Goal: Task Accomplishment & Management: Use online tool/utility

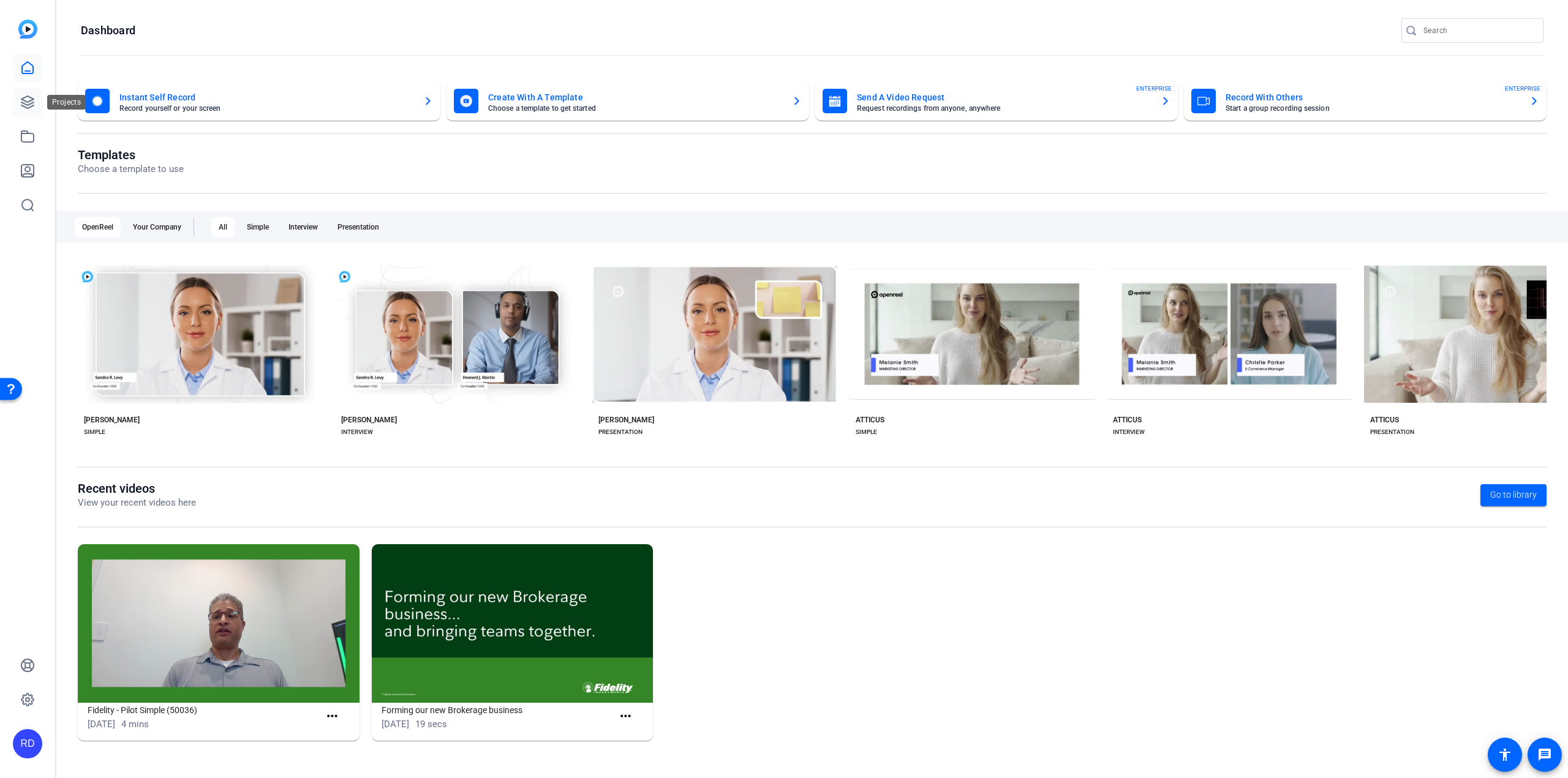
click at [41, 101] on link at bounding box center [27, 102] width 30 height 30
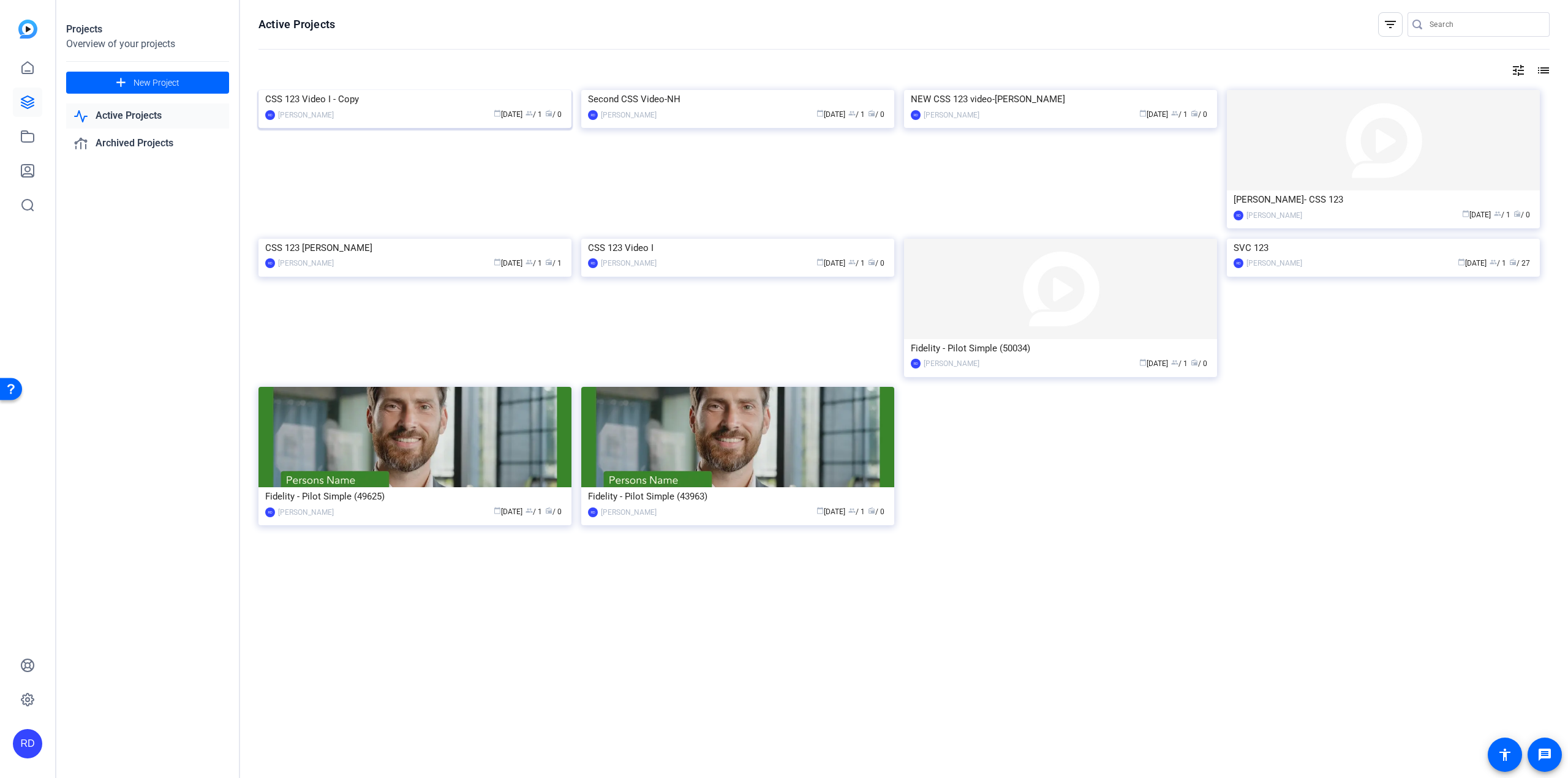
click at [383, 90] on img at bounding box center [415, 90] width 313 height 0
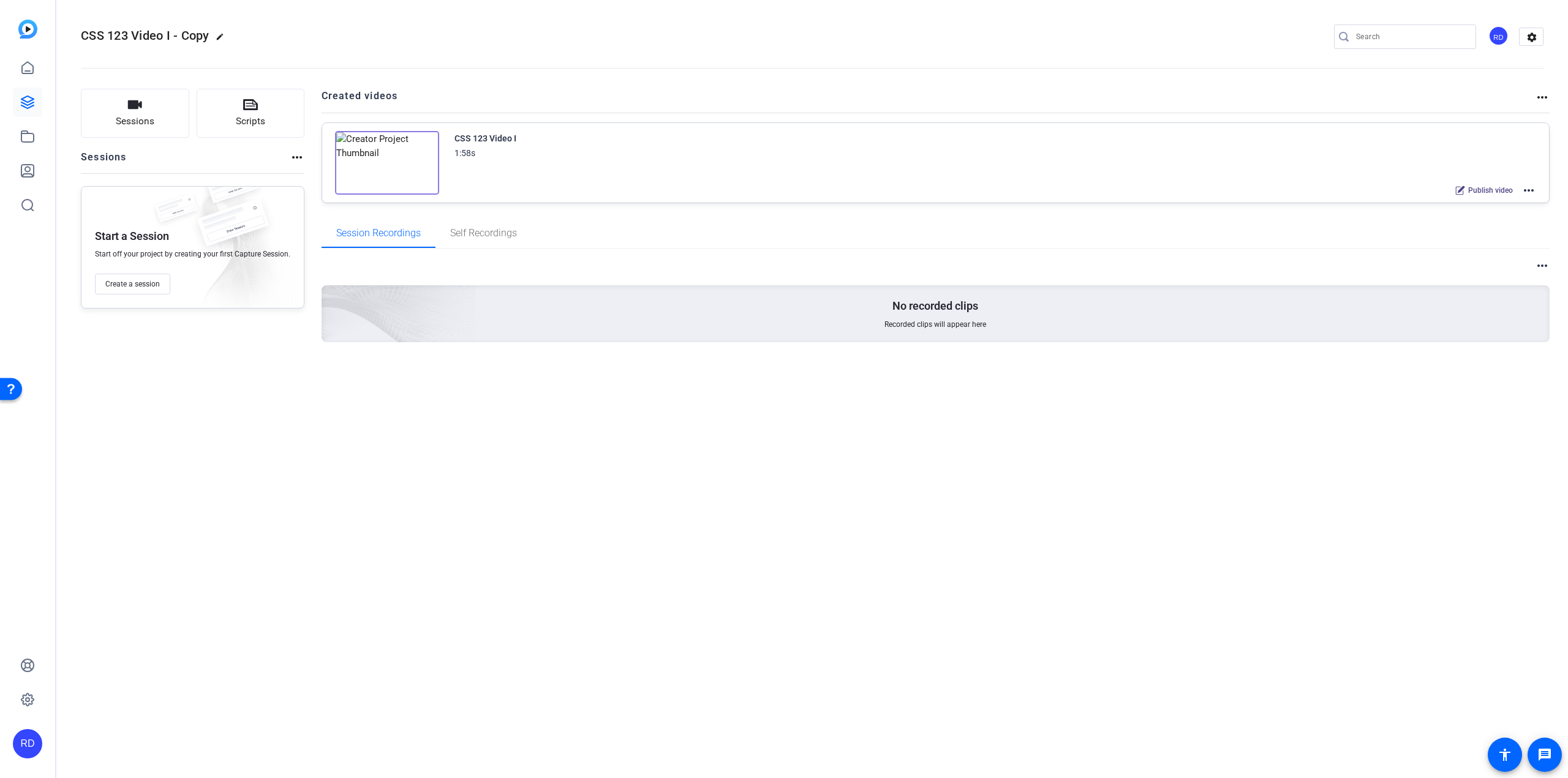
click at [388, 163] on img at bounding box center [387, 163] width 104 height 64
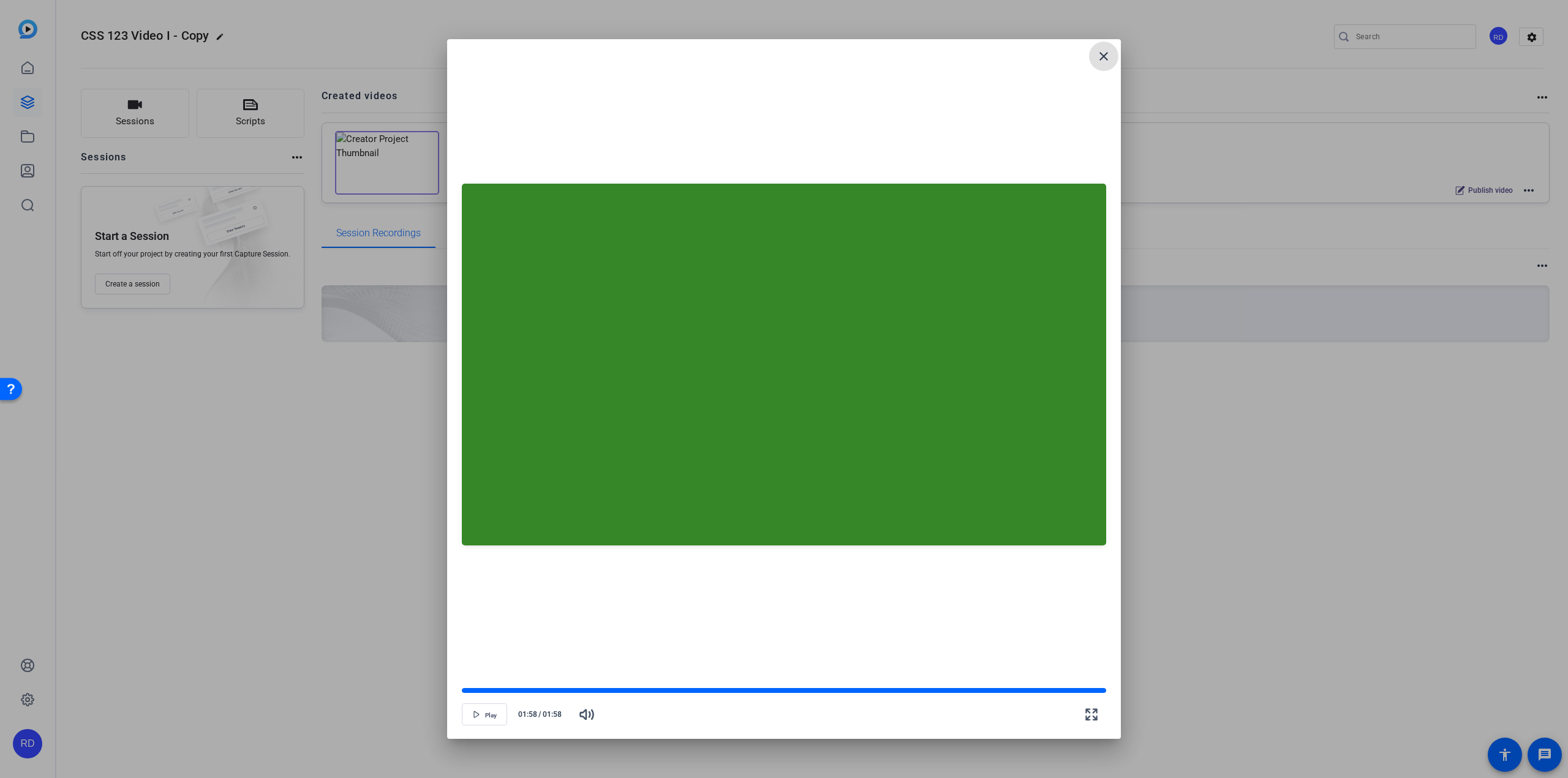
click at [1102, 57] on mat-icon "close" at bounding box center [1103, 56] width 14 height 14
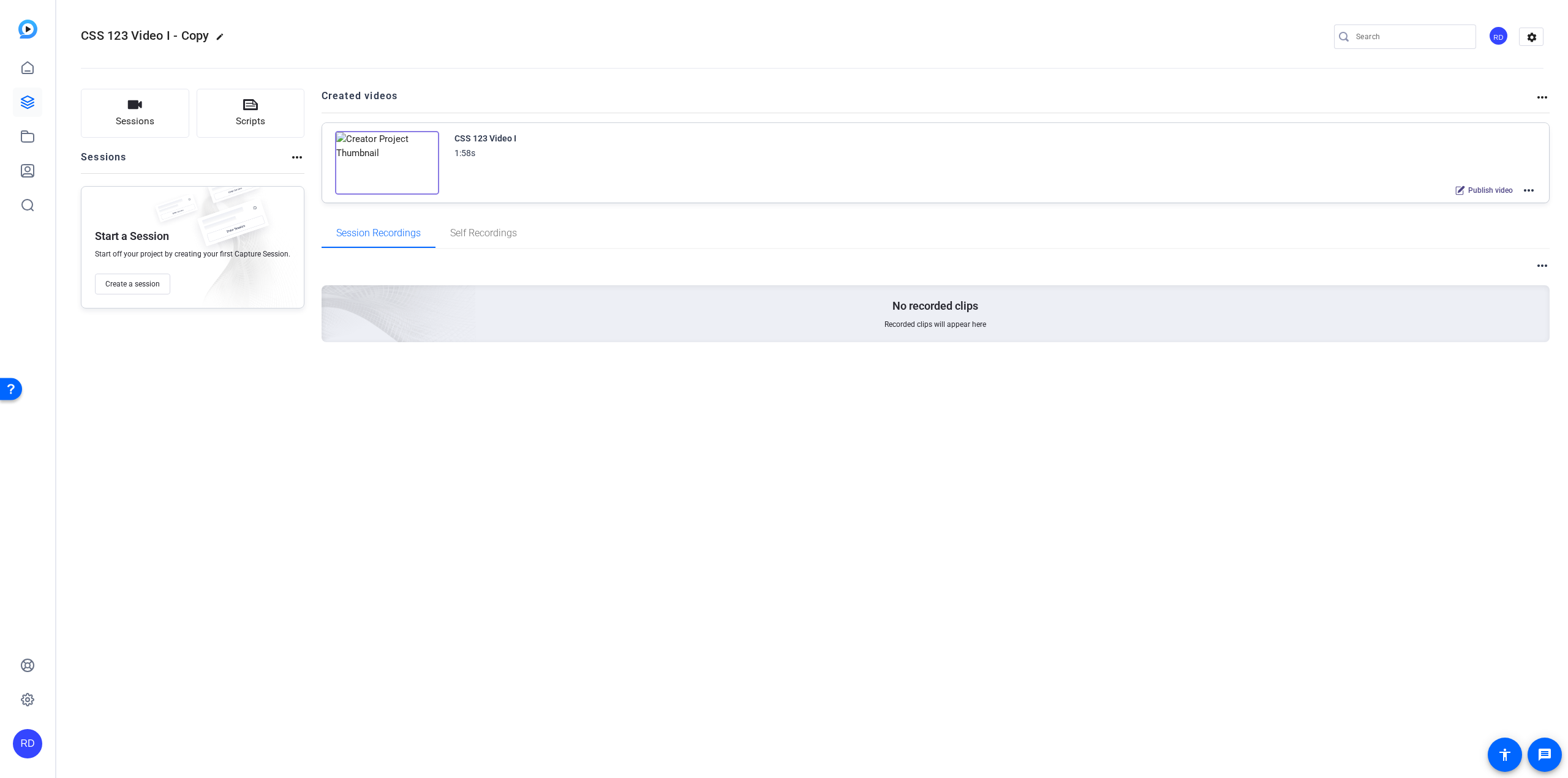
click at [1527, 186] on mat-icon "more_horiz" at bounding box center [1528, 190] width 14 height 14
click at [1504, 204] on span "Edit in Creator" at bounding box center [1484, 204] width 85 height 14
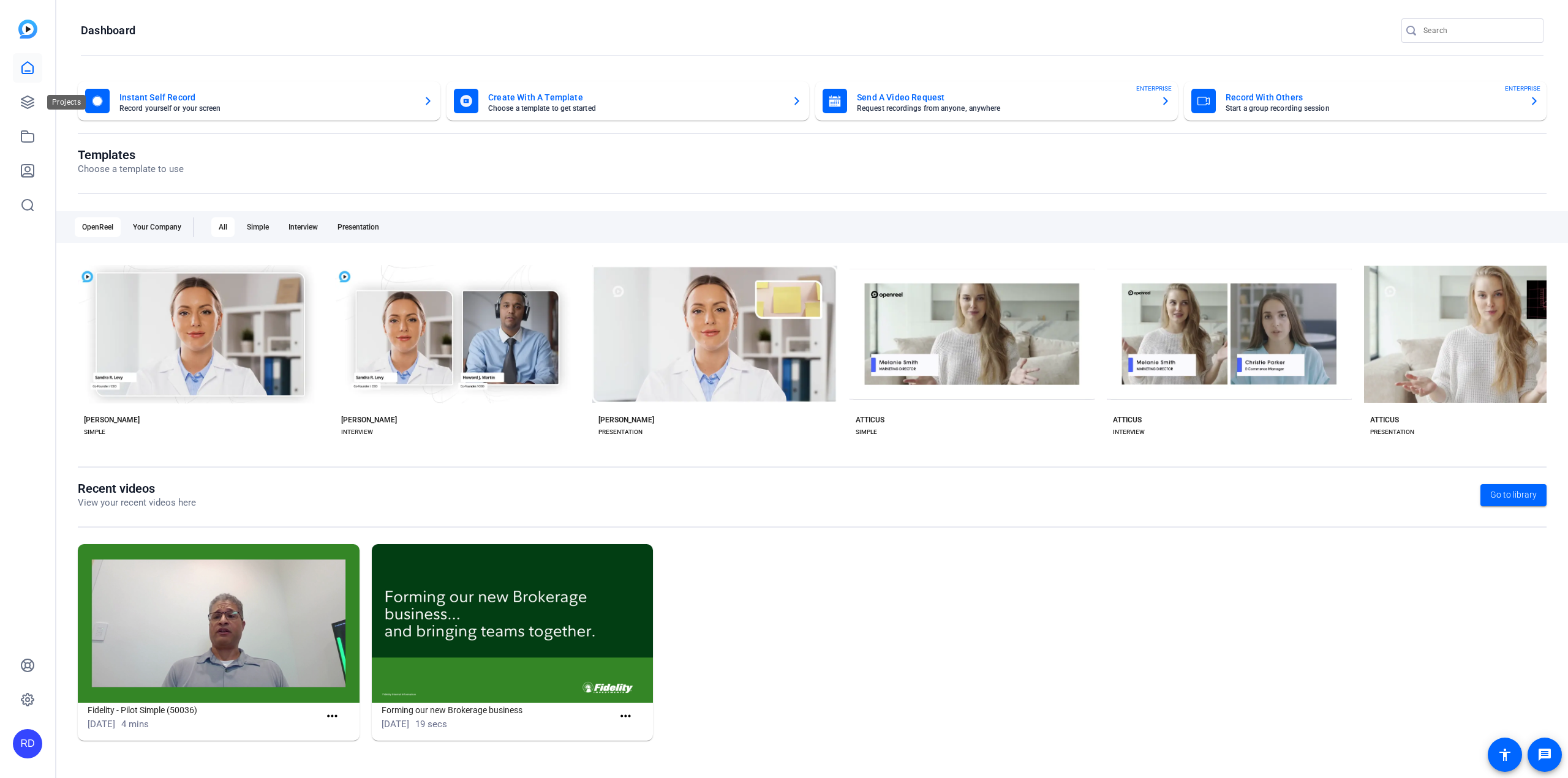
click at [29, 98] on icon at bounding box center [27, 102] width 14 height 14
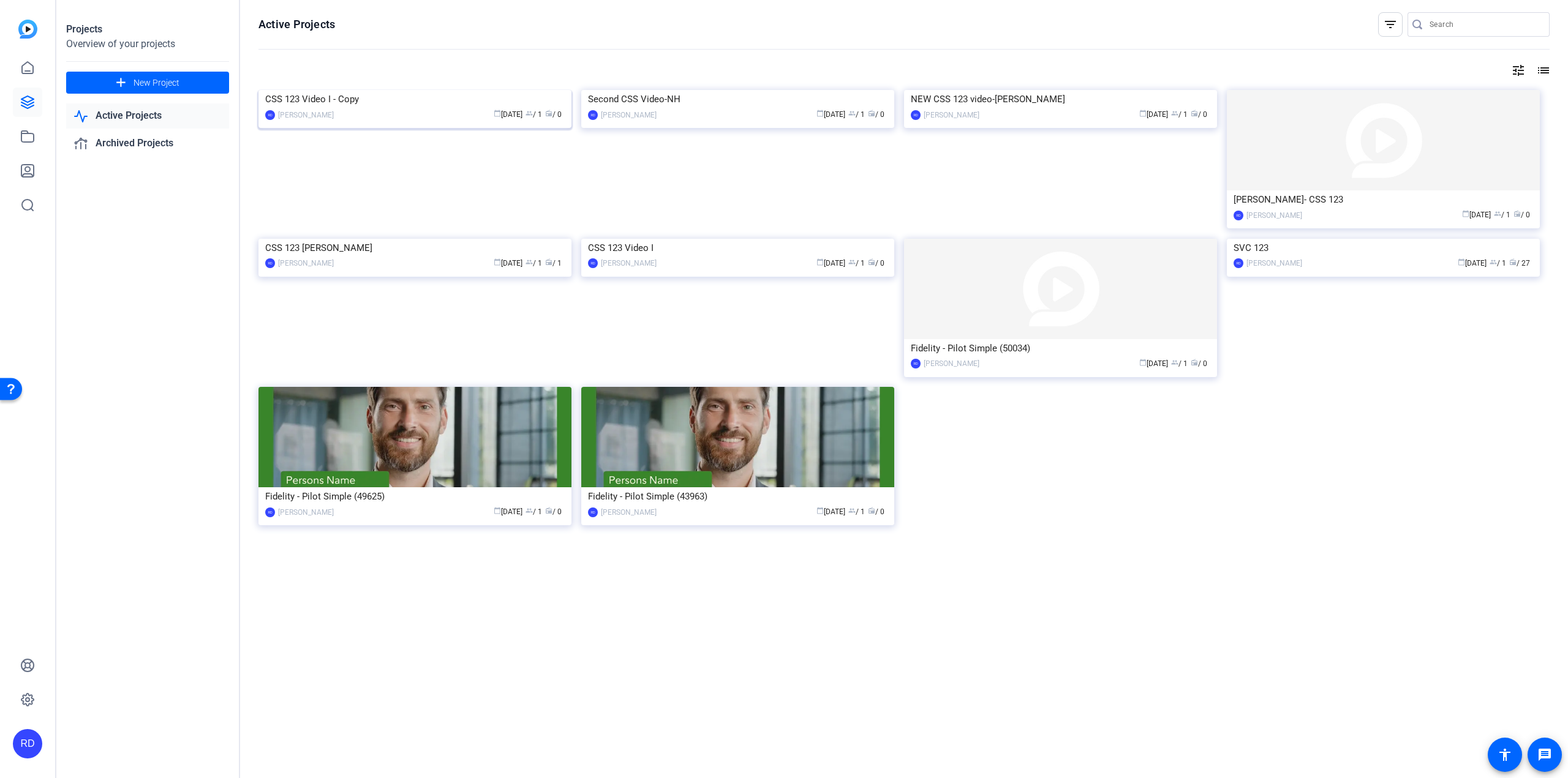
click at [417, 90] on img at bounding box center [415, 90] width 313 height 0
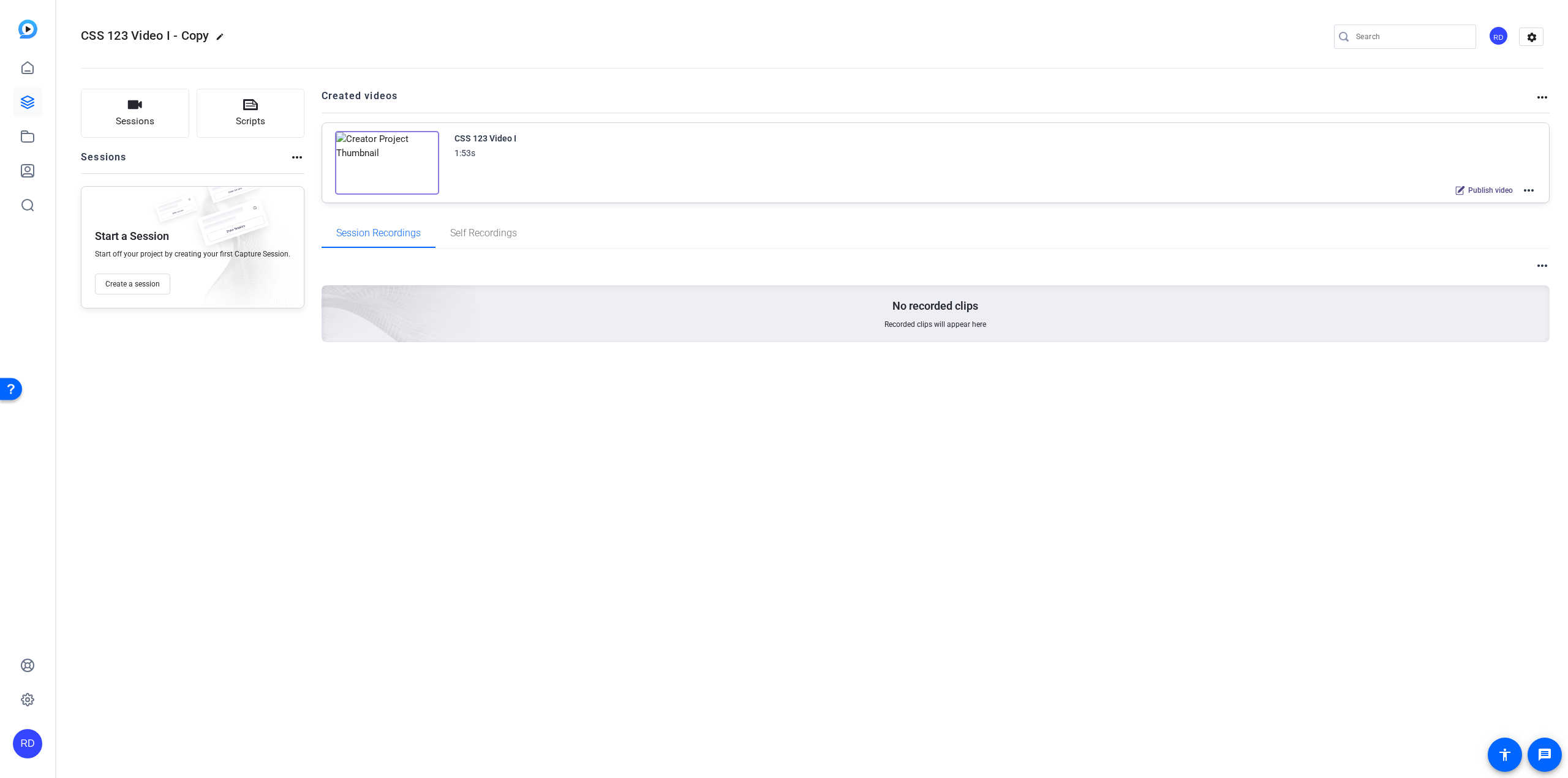
click at [417, 142] on img at bounding box center [387, 163] width 104 height 64
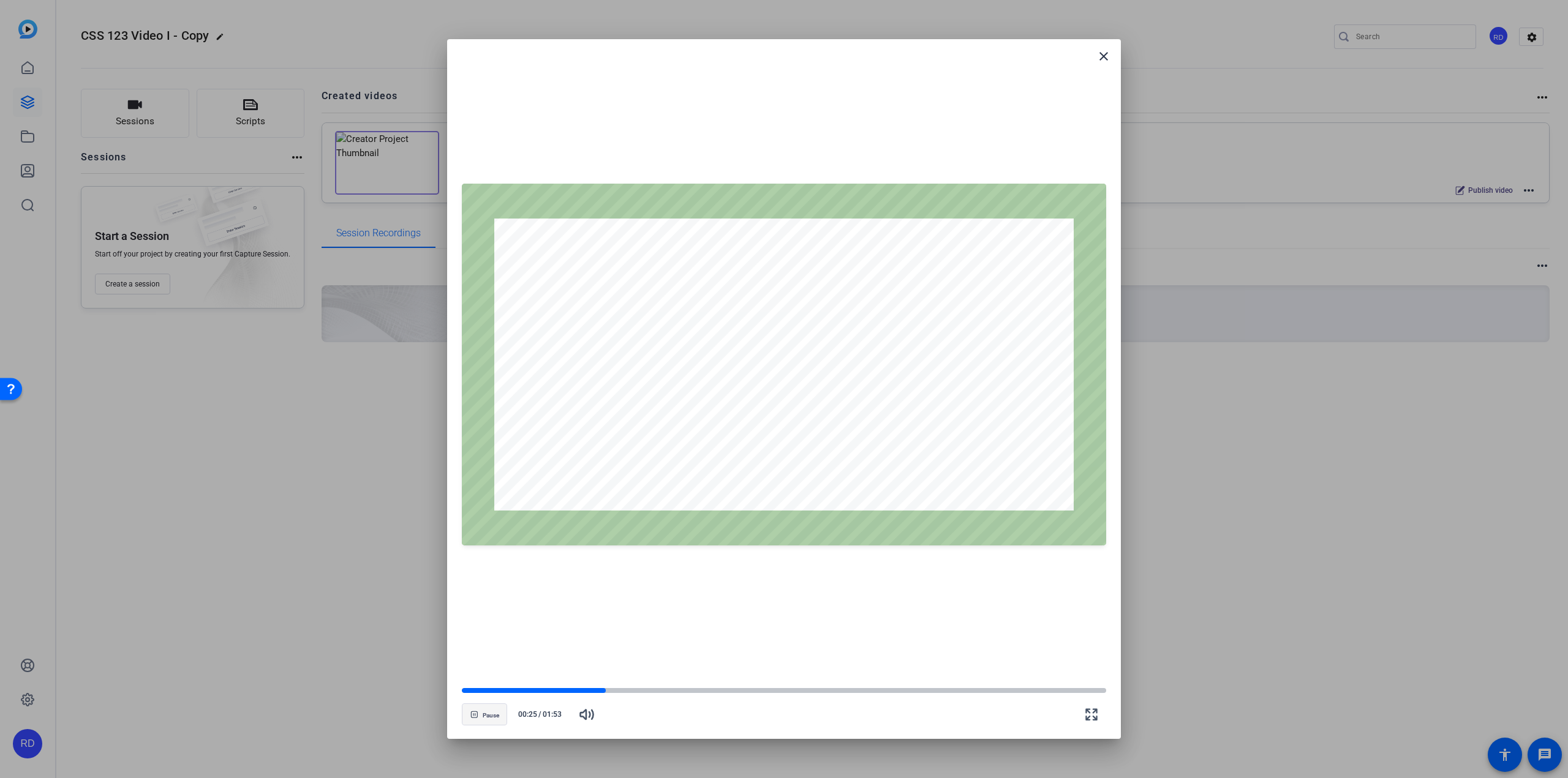
click at [483, 713] on span "Pause" at bounding box center [491, 716] width 16 height 8
click at [1106, 59] on mat-icon "close" at bounding box center [1103, 56] width 14 height 14
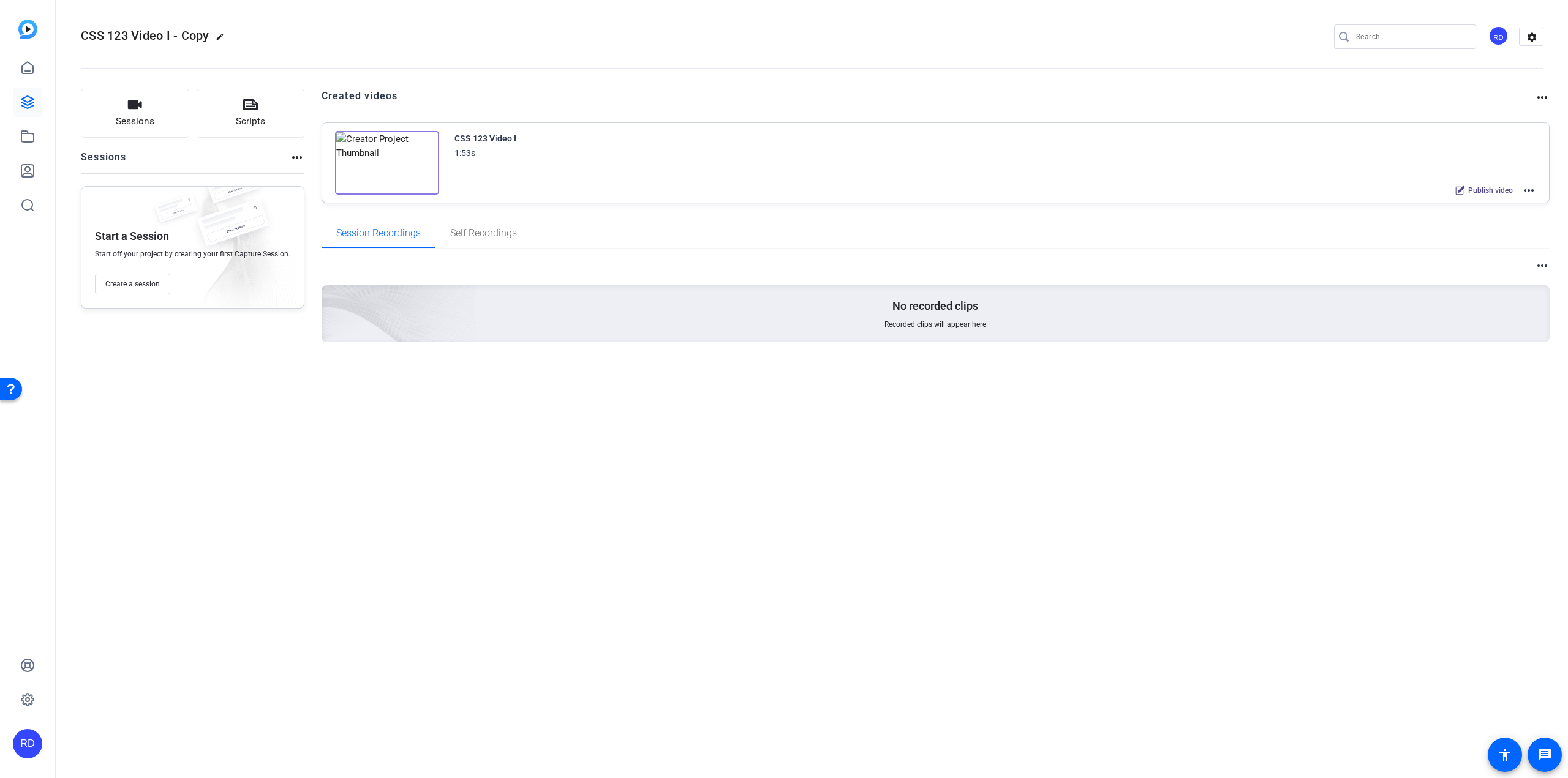
click at [1526, 186] on mat-icon "more_horiz" at bounding box center [1528, 190] width 14 height 14
click at [1499, 207] on span "Edit in Creator" at bounding box center [1484, 204] width 85 height 14
